Goal: Find specific page/section: Find specific page/section

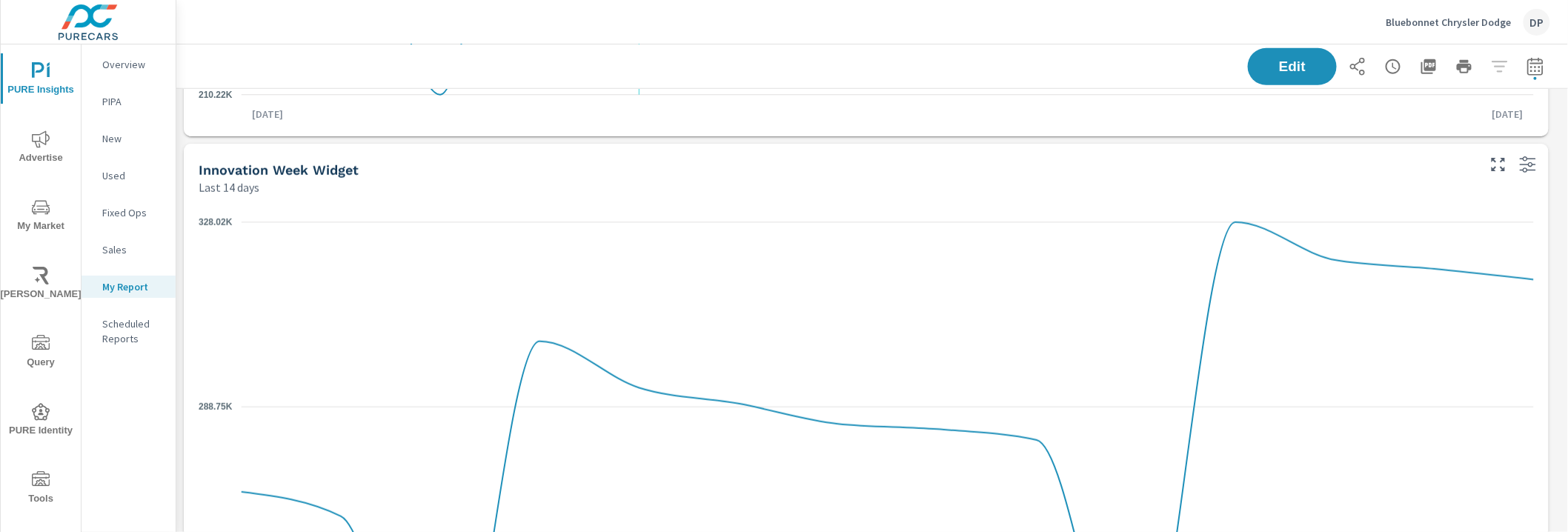
scroll to position [679, 0]
